Goal: Check status: Check status

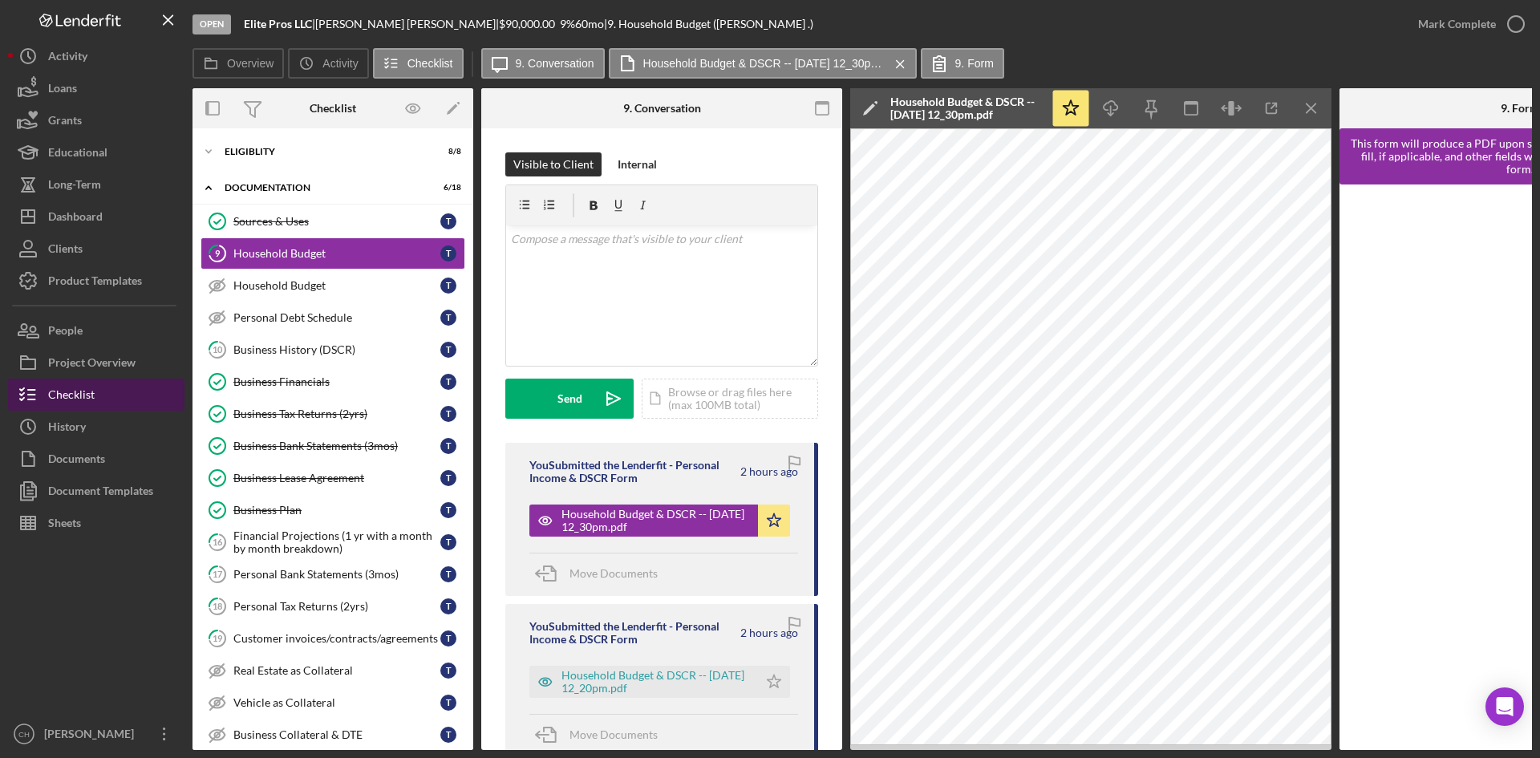
click at [84, 392] on div "Checklist" at bounding box center [71, 397] width 47 height 36
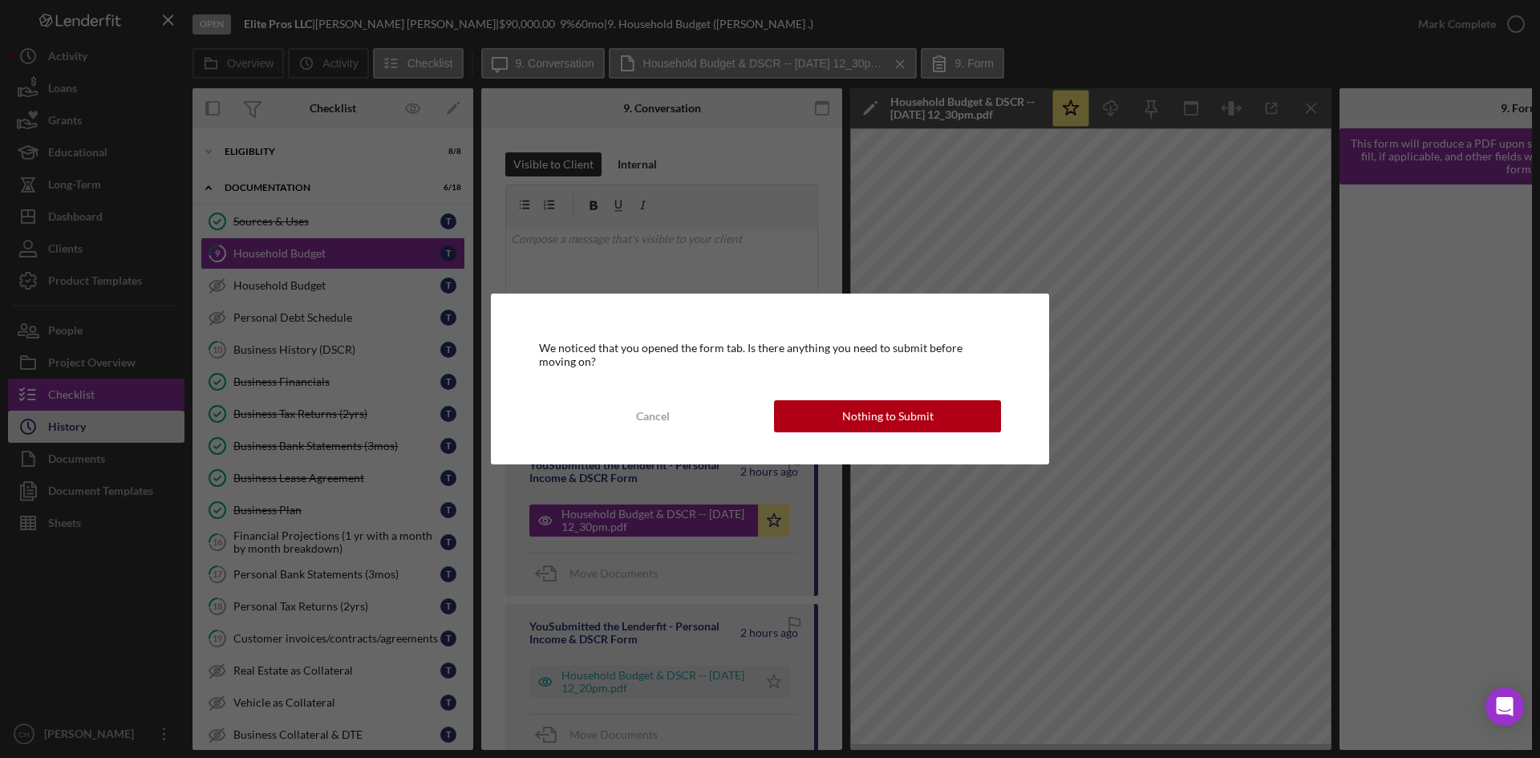
drag, startPoint x: 871, startPoint y: 421, endPoint x: 149, endPoint y: 429, distance: 721.8
click at [869, 420] on div "Nothing to Submit" at bounding box center [887, 416] width 91 height 32
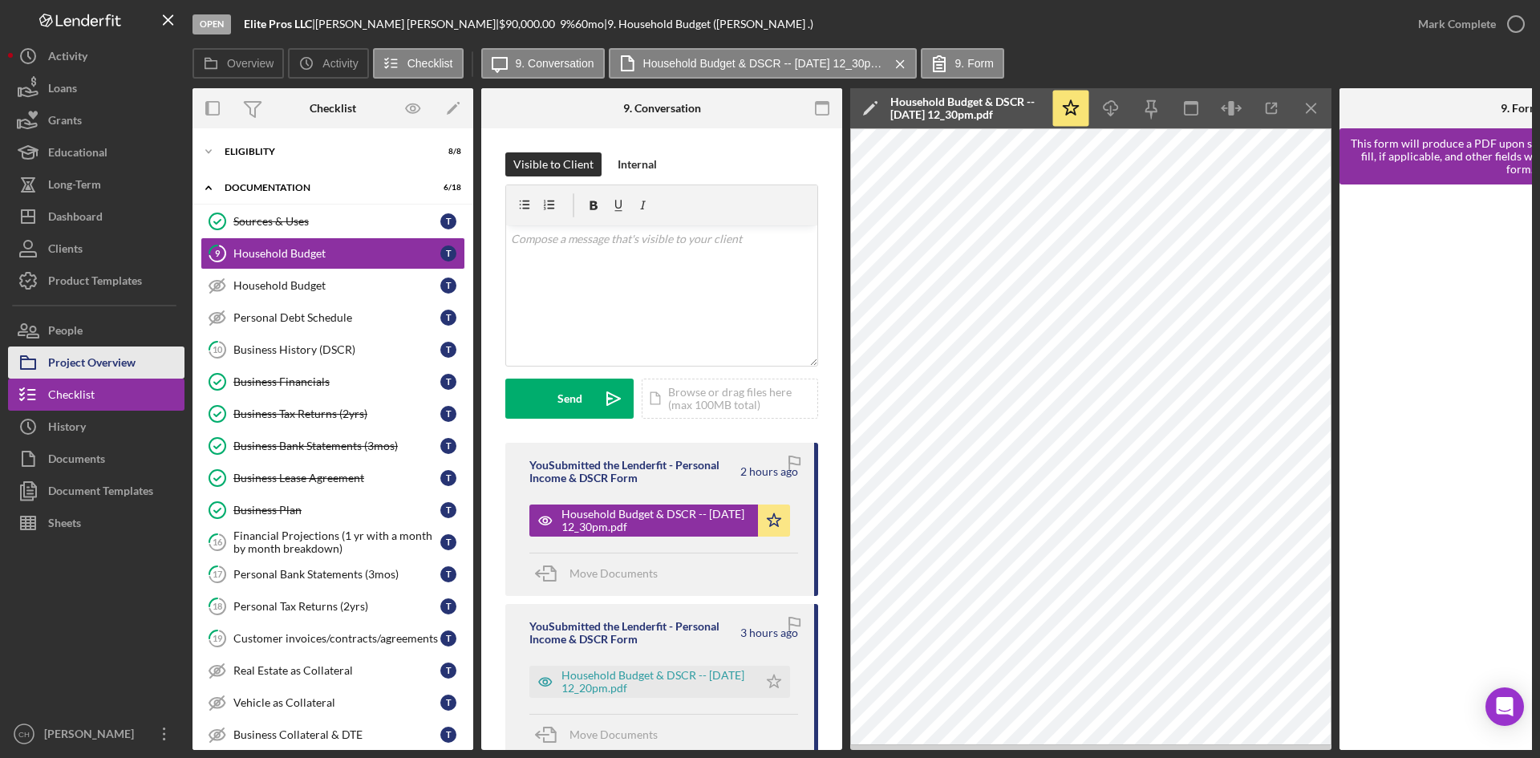
click at [121, 362] on div "Project Overview" at bounding box center [91, 364] width 87 height 36
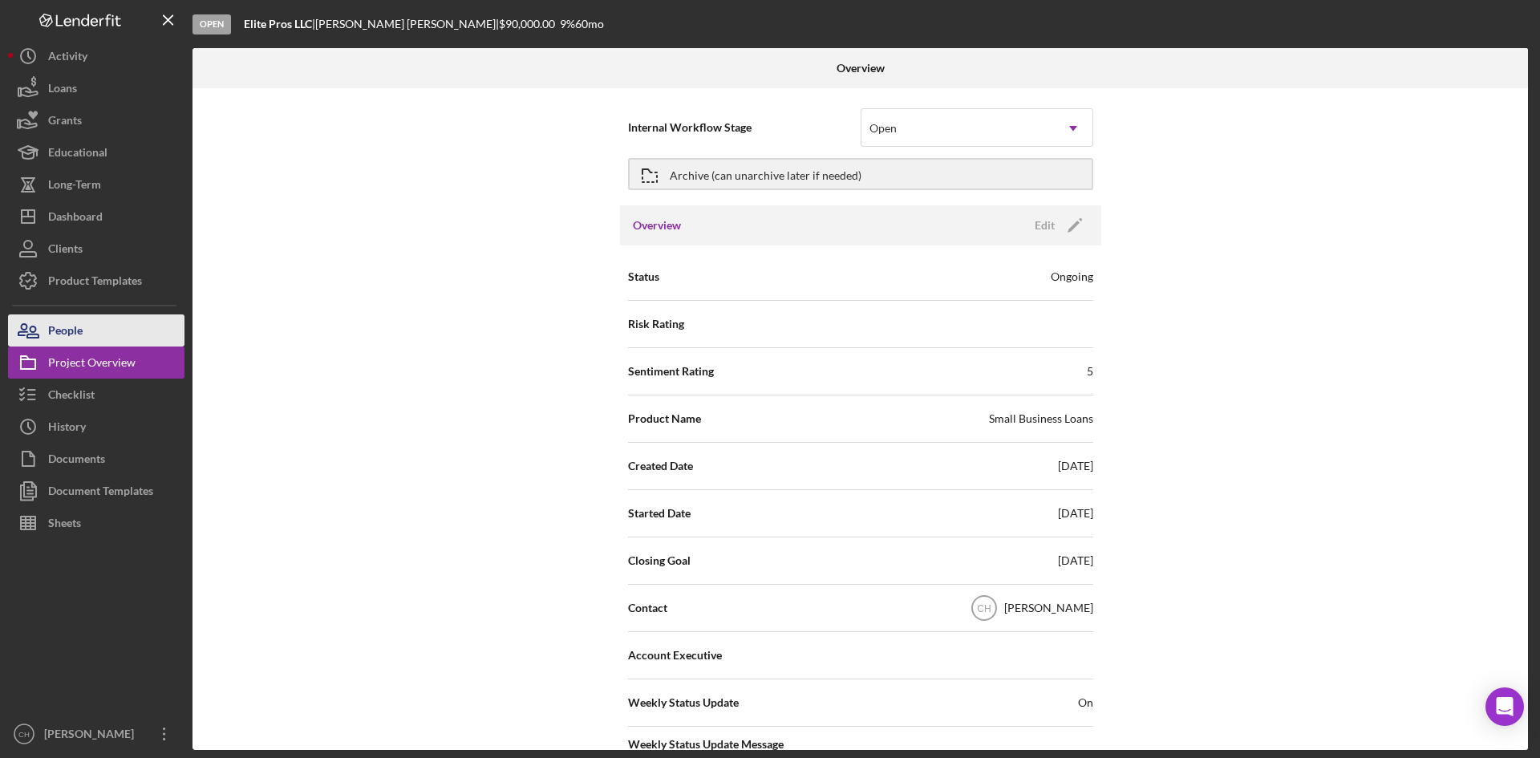
click at [92, 330] on button "People" at bounding box center [96, 330] width 176 height 32
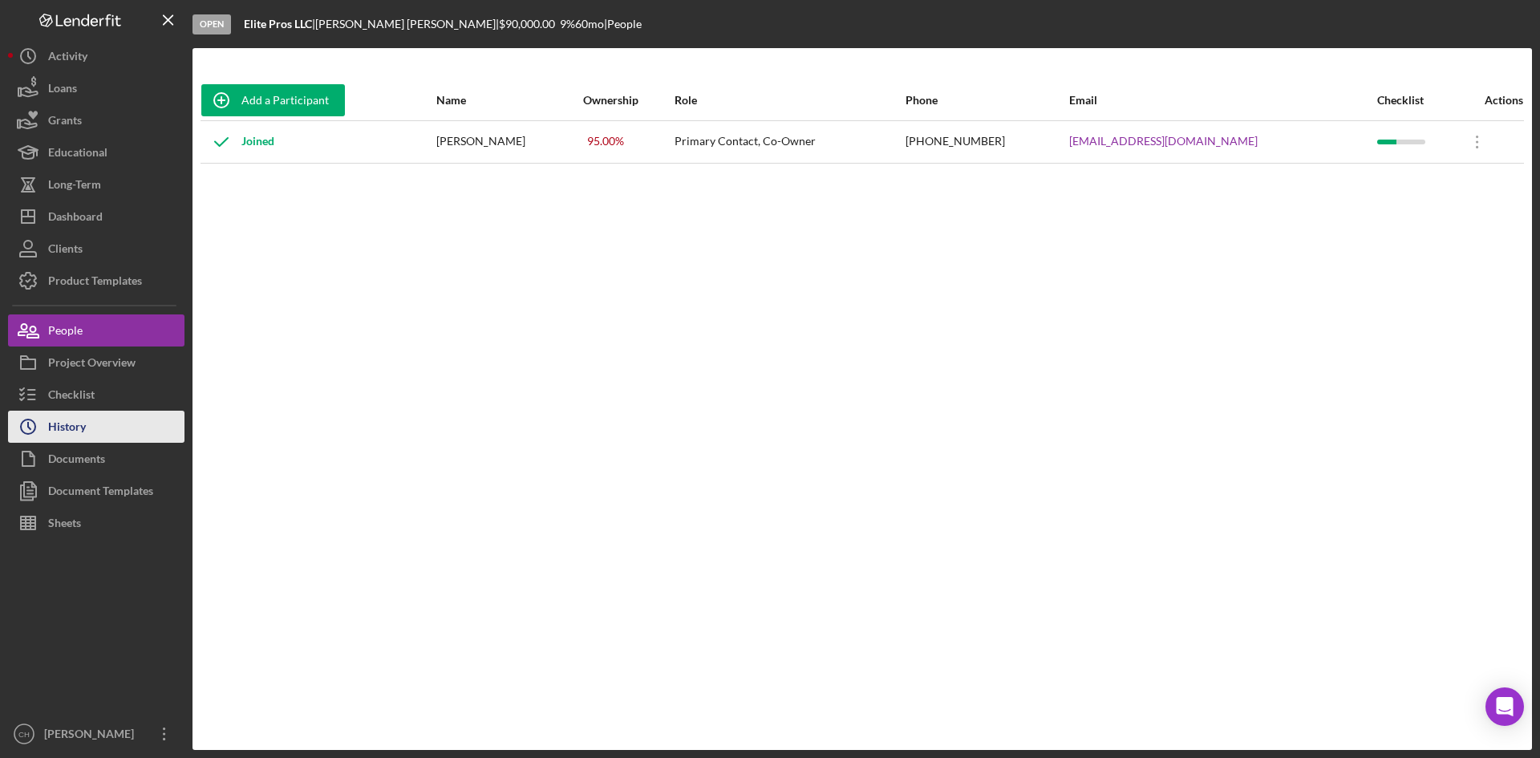
click at [102, 424] on button "Icon/History History" at bounding box center [96, 427] width 176 height 32
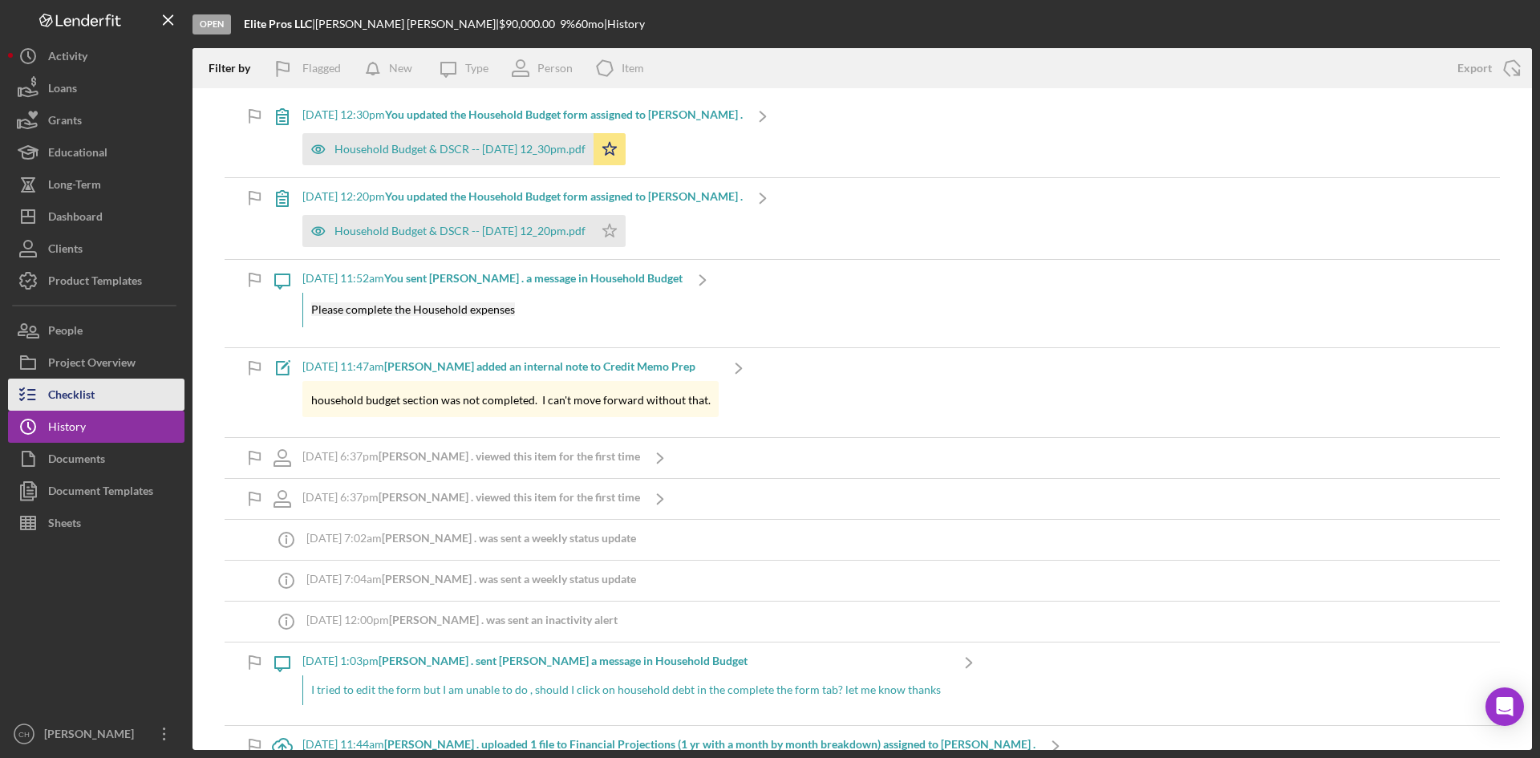
click at [87, 383] on div "Checklist" at bounding box center [71, 397] width 47 height 36
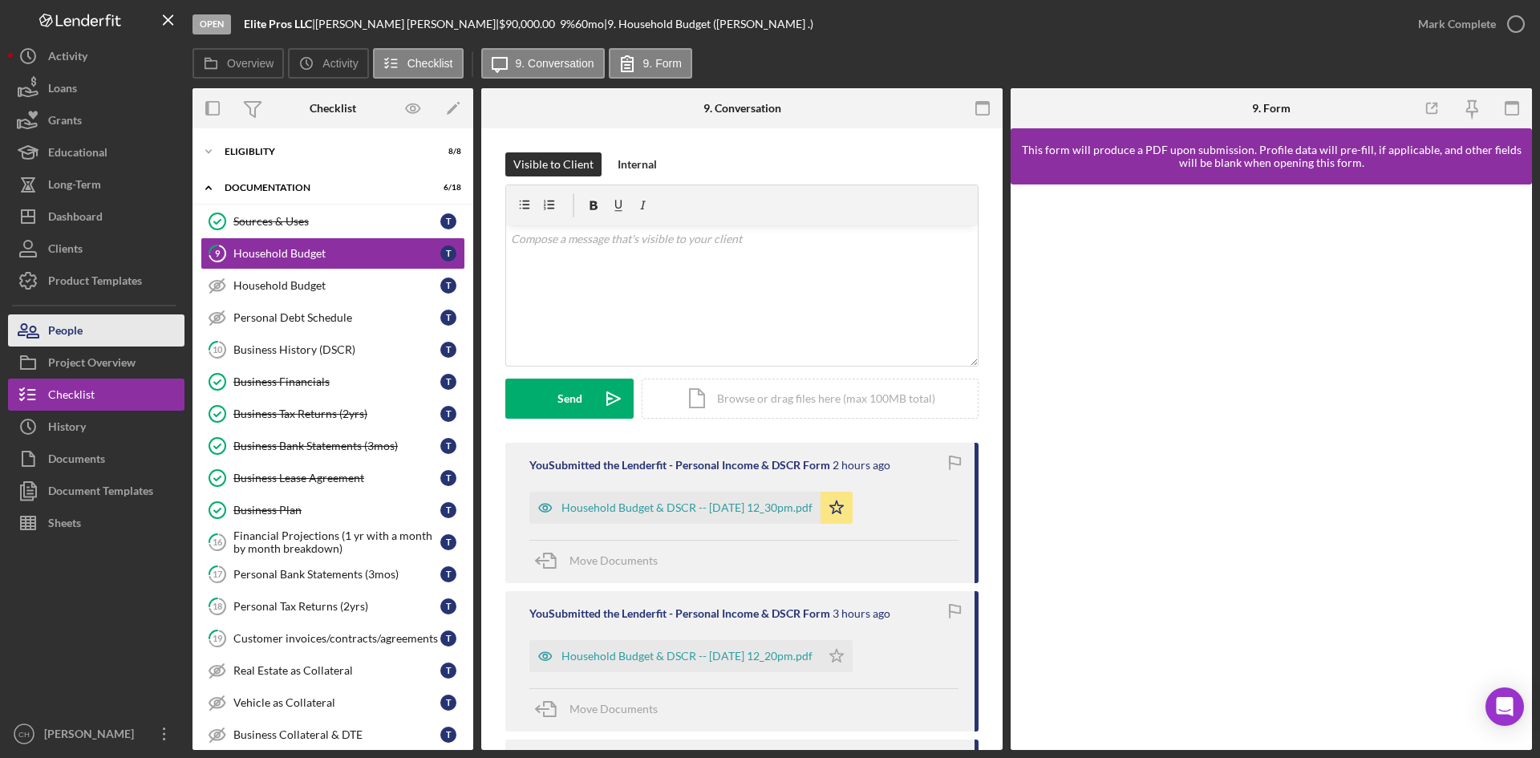
click at [83, 334] on button "People" at bounding box center [96, 330] width 176 height 32
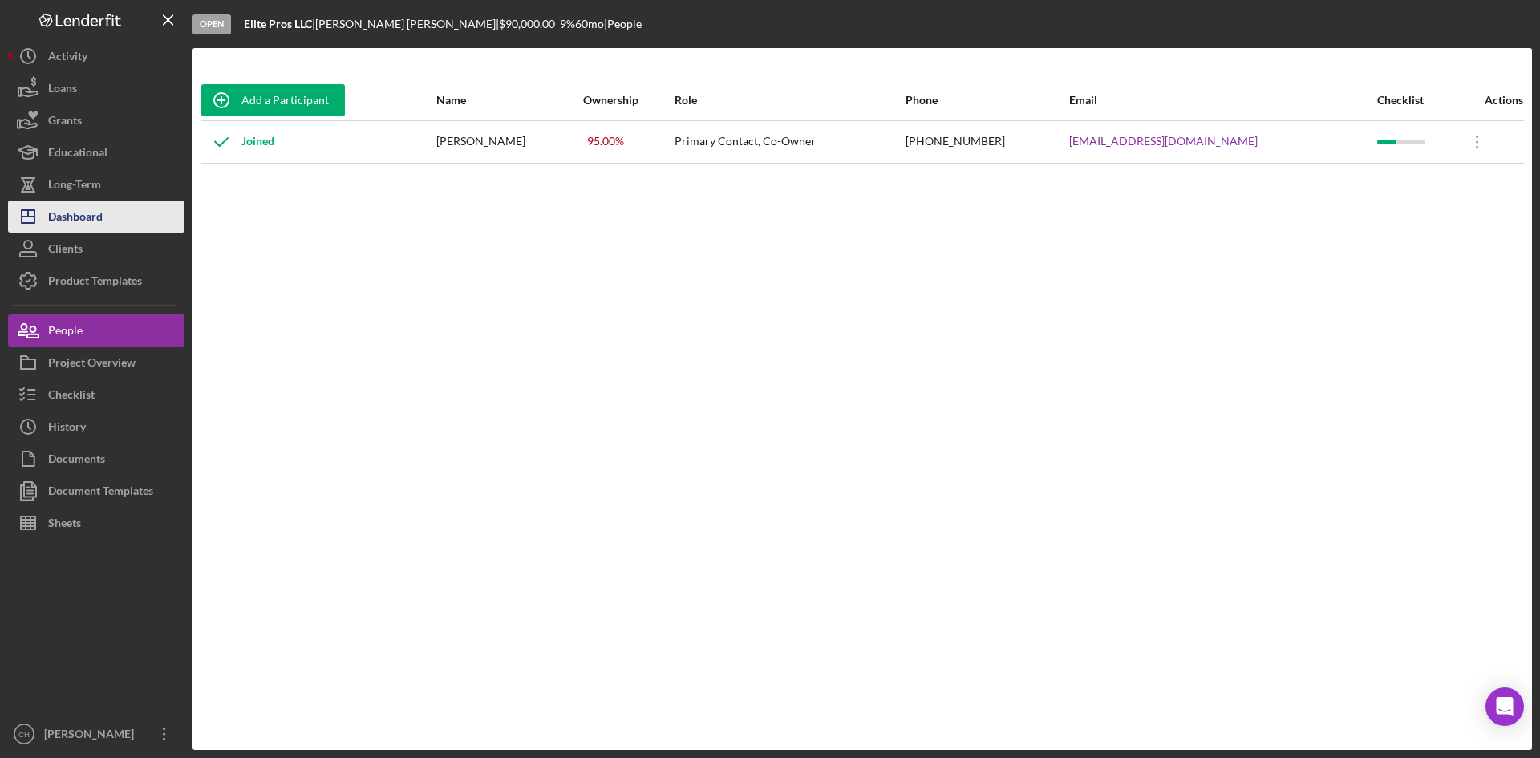
click at [87, 221] on div "Dashboard" at bounding box center [75, 218] width 55 height 36
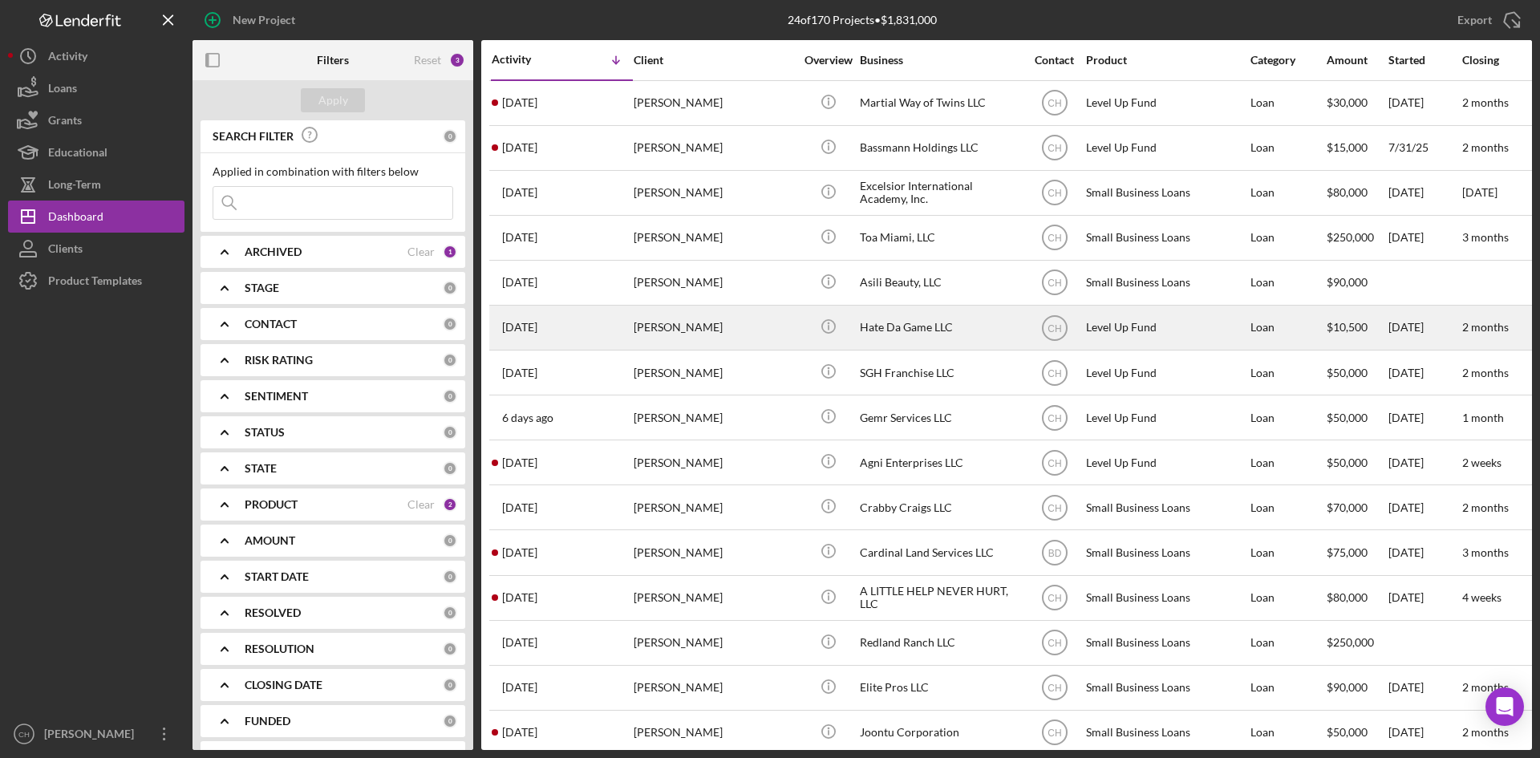
click at [708, 325] on div "[PERSON_NAME]" at bounding box center [714, 327] width 160 height 43
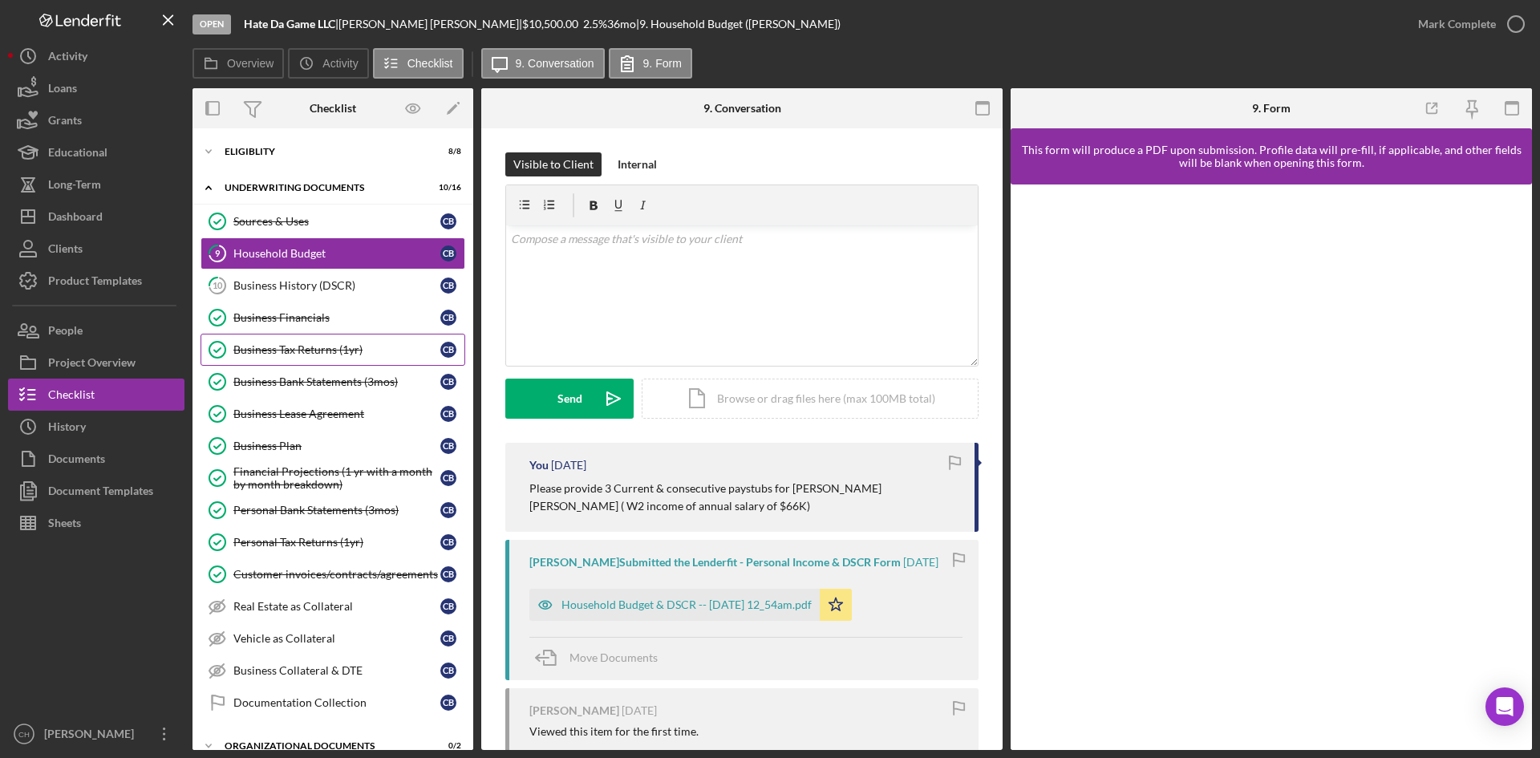
click at [300, 354] on div "Business Tax Returns (1yr)" at bounding box center [336, 349] width 207 height 13
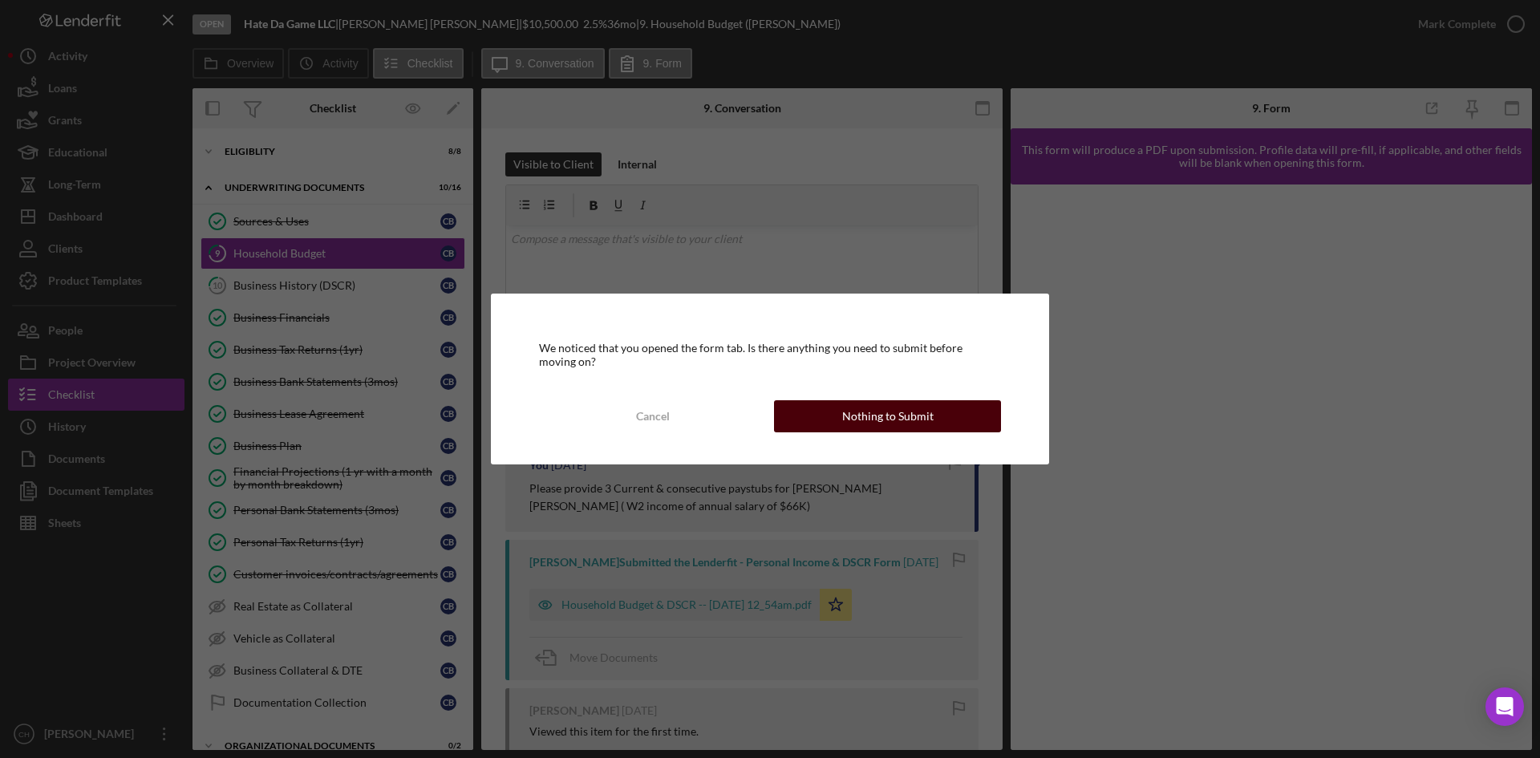
click at [840, 415] on button "Nothing to Submit" at bounding box center [887, 416] width 227 height 32
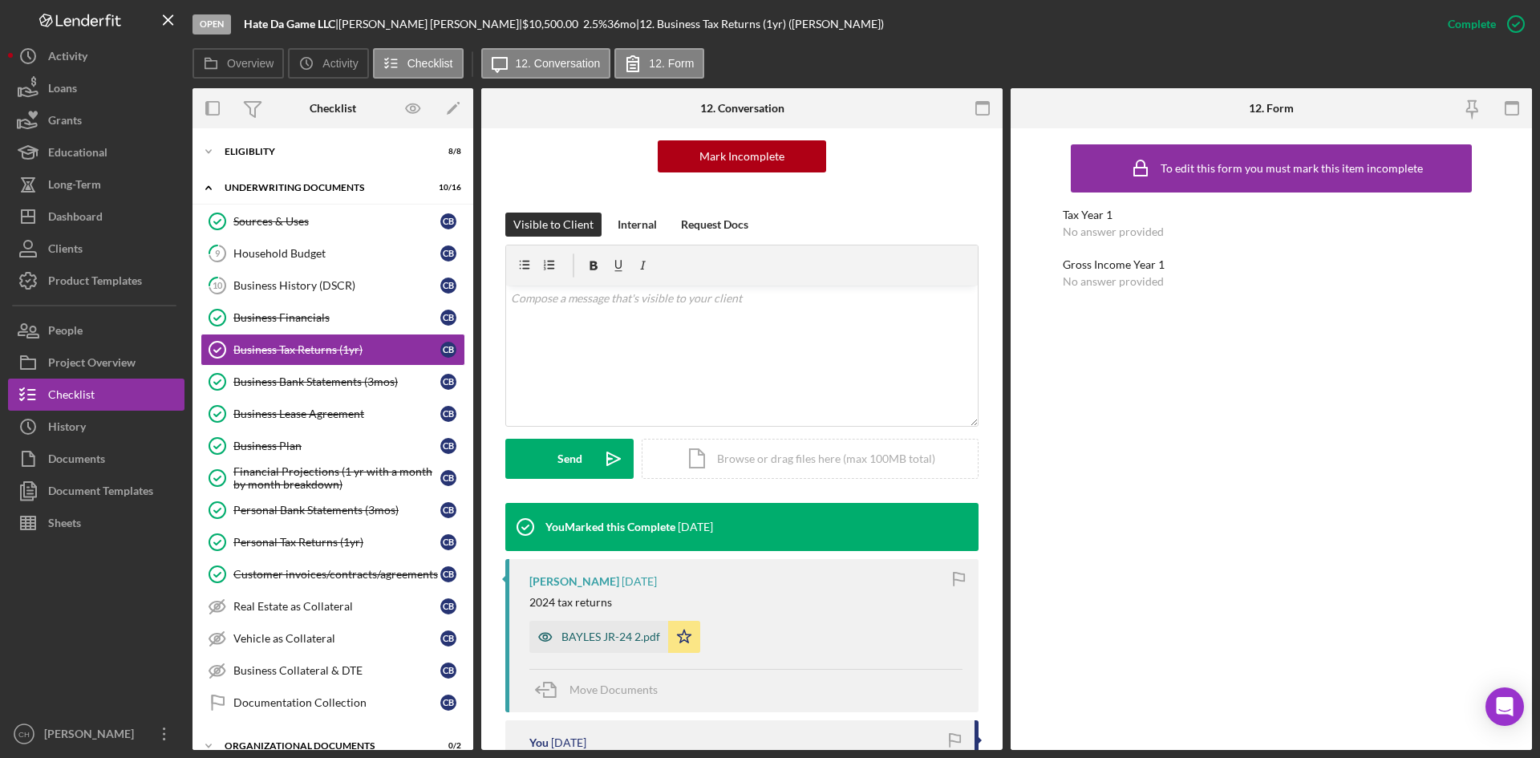
click at [609, 639] on div "BAYLES JR-24 2.pdf" at bounding box center [610, 636] width 99 height 13
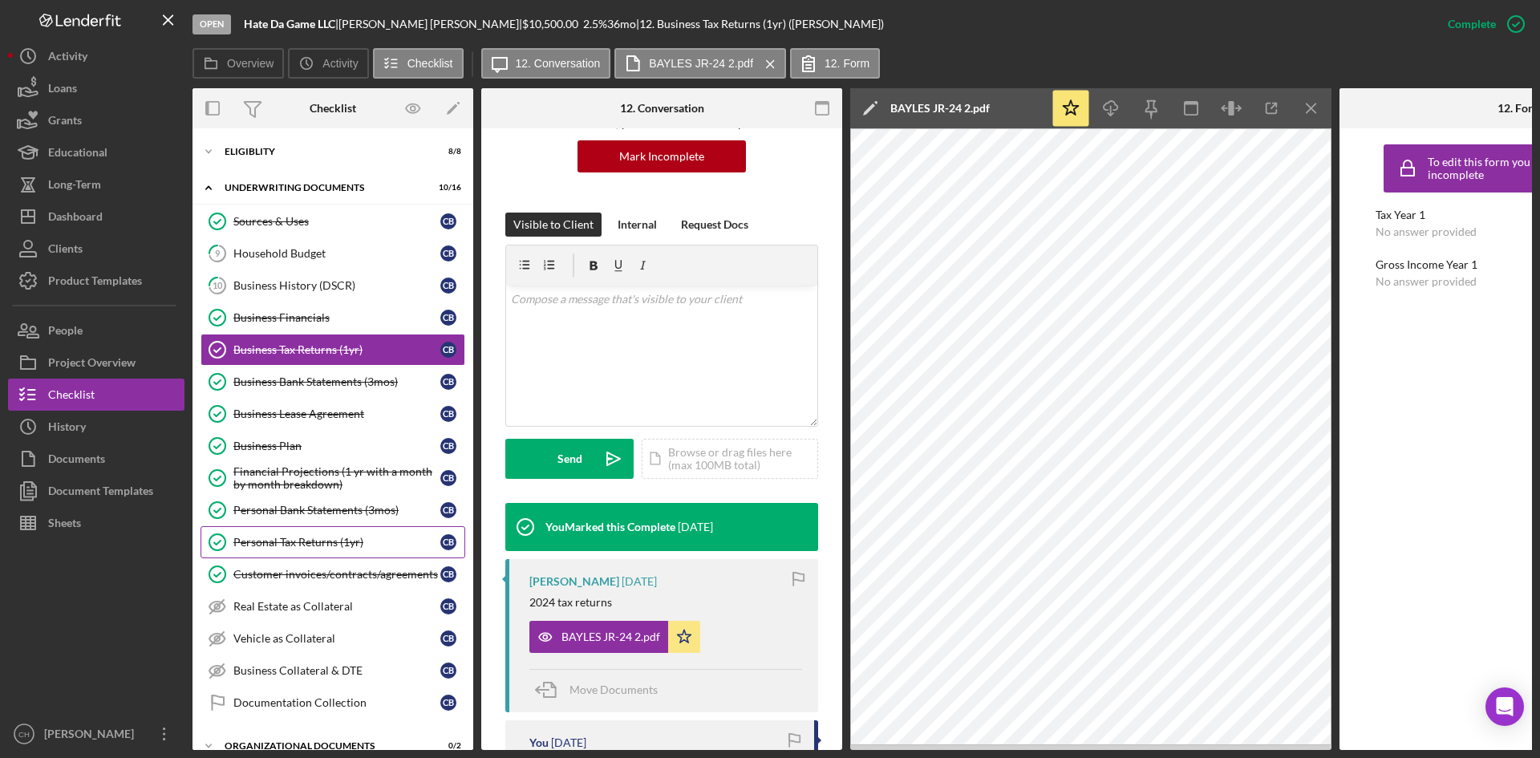
click at [294, 543] on div "Personal Tax Returns (1yr)" at bounding box center [336, 542] width 207 height 13
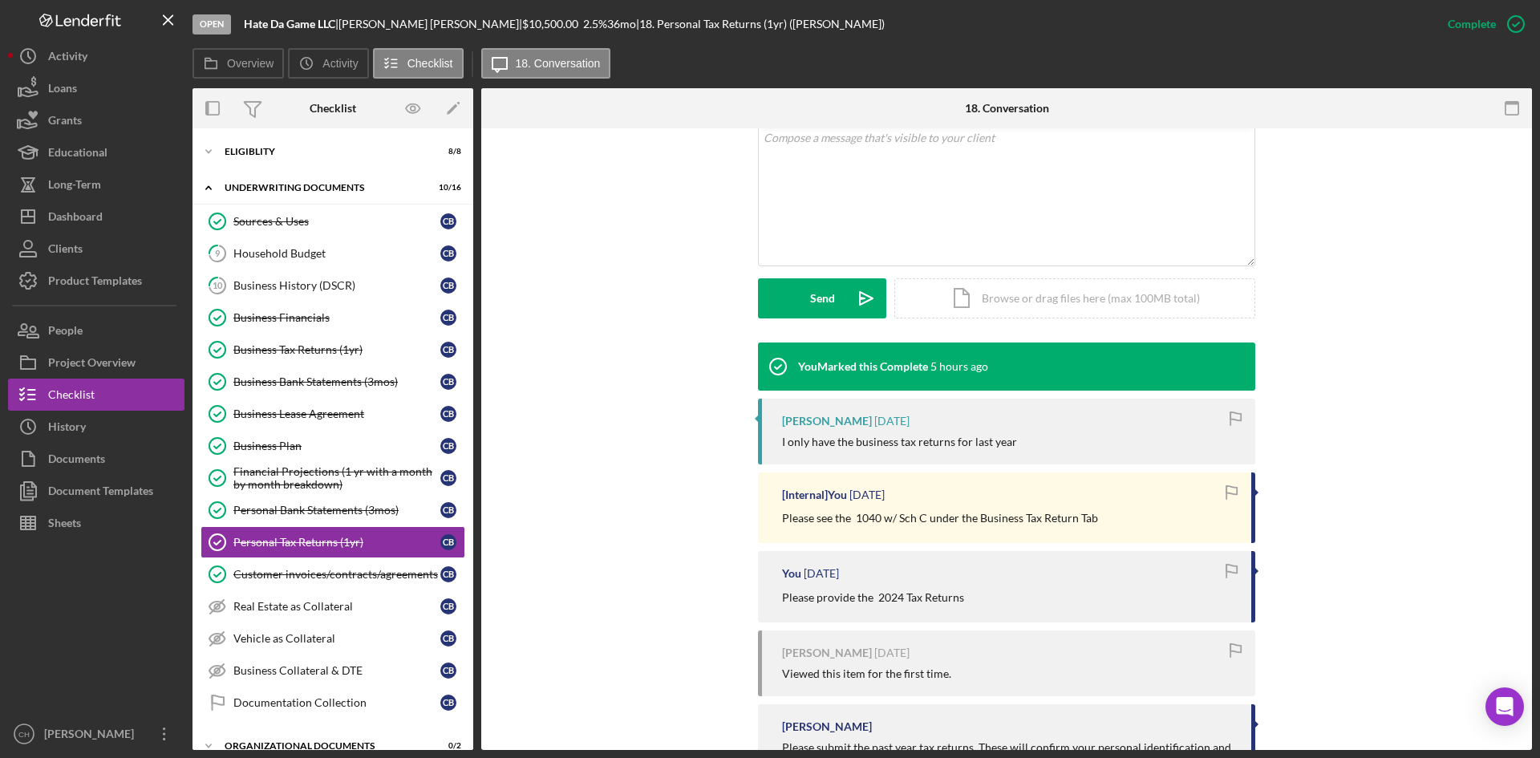
scroll to position [401, 0]
